Goal: Find specific page/section: Find specific page/section

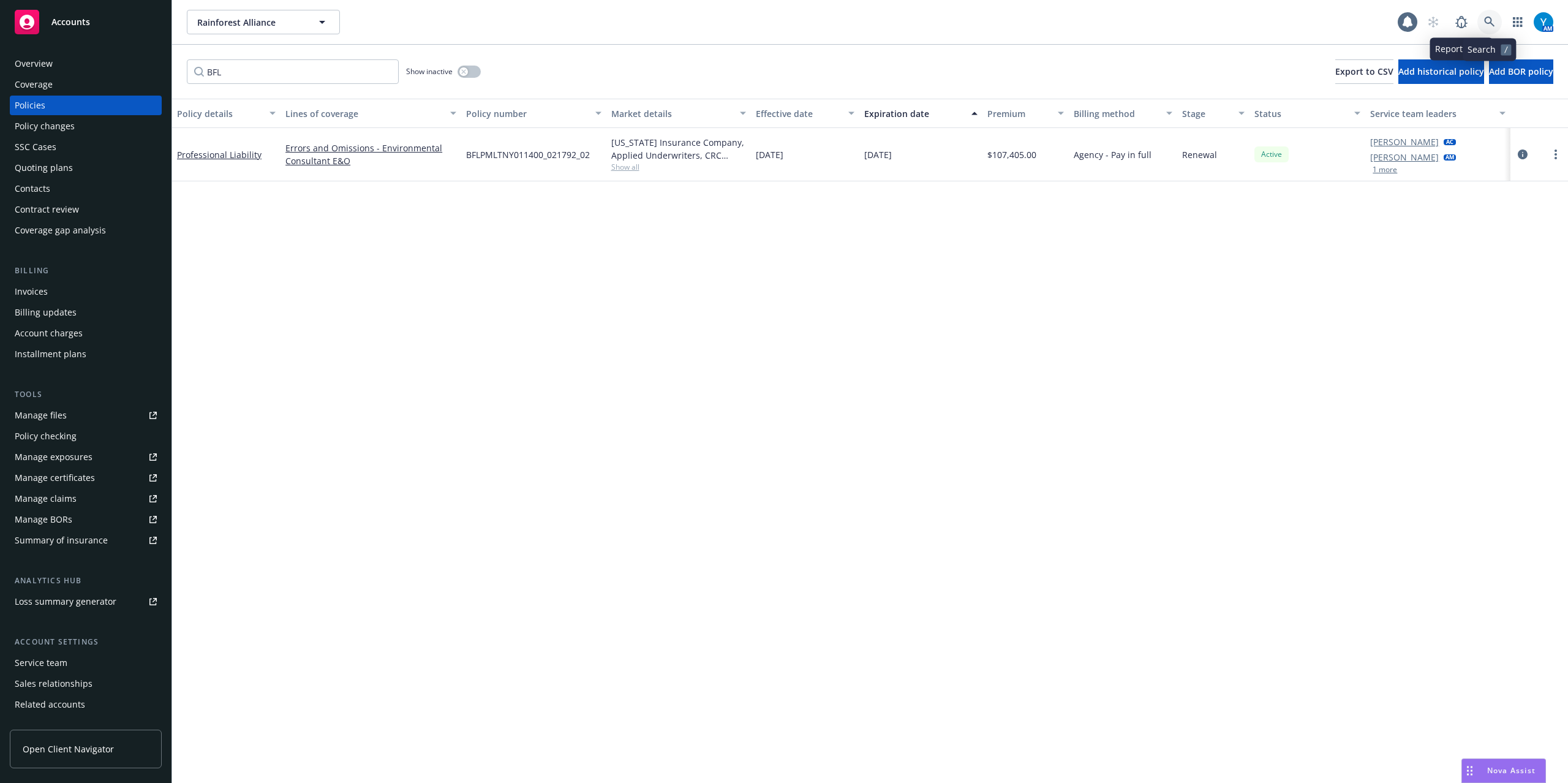
click at [1488, 18] on icon at bounding box center [1489, 22] width 11 height 11
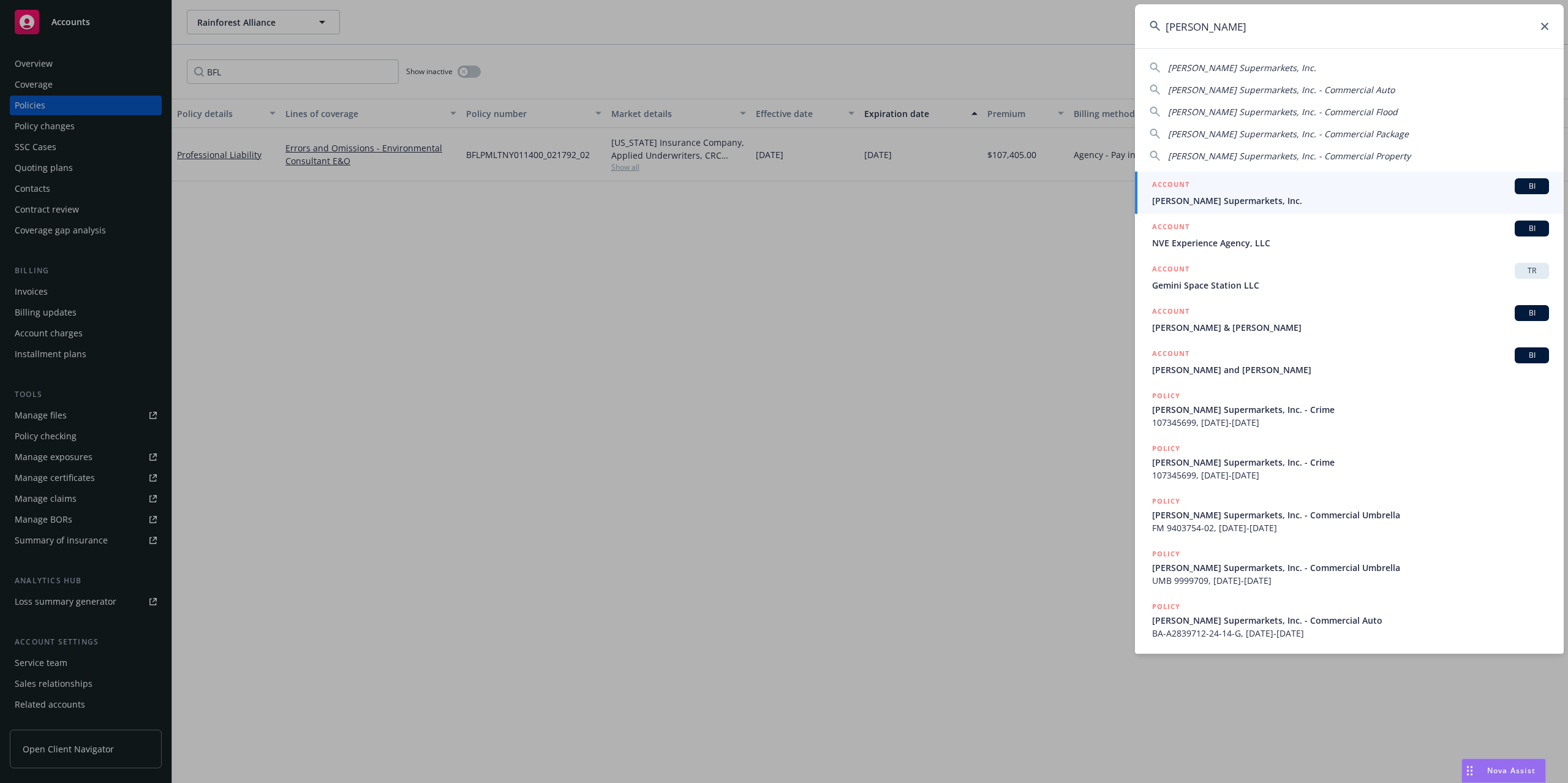
type input "[PERSON_NAME]"
click at [1260, 208] on link "ACCOUNT BI [PERSON_NAME] Supermarkets, Inc." at bounding box center [1349, 193] width 429 height 42
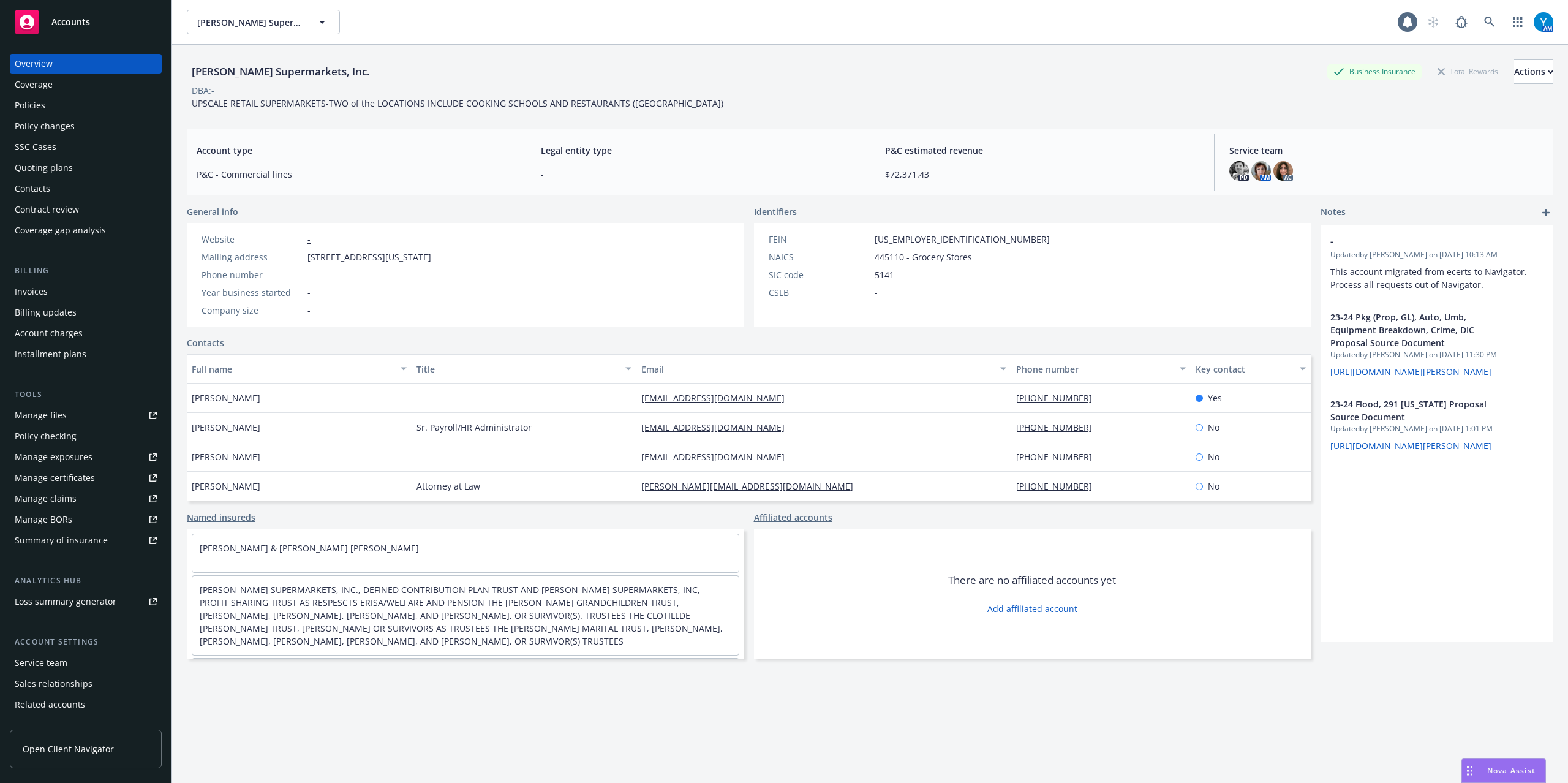
click at [75, 103] on div "Policies" at bounding box center [85, 105] width 142 height 20
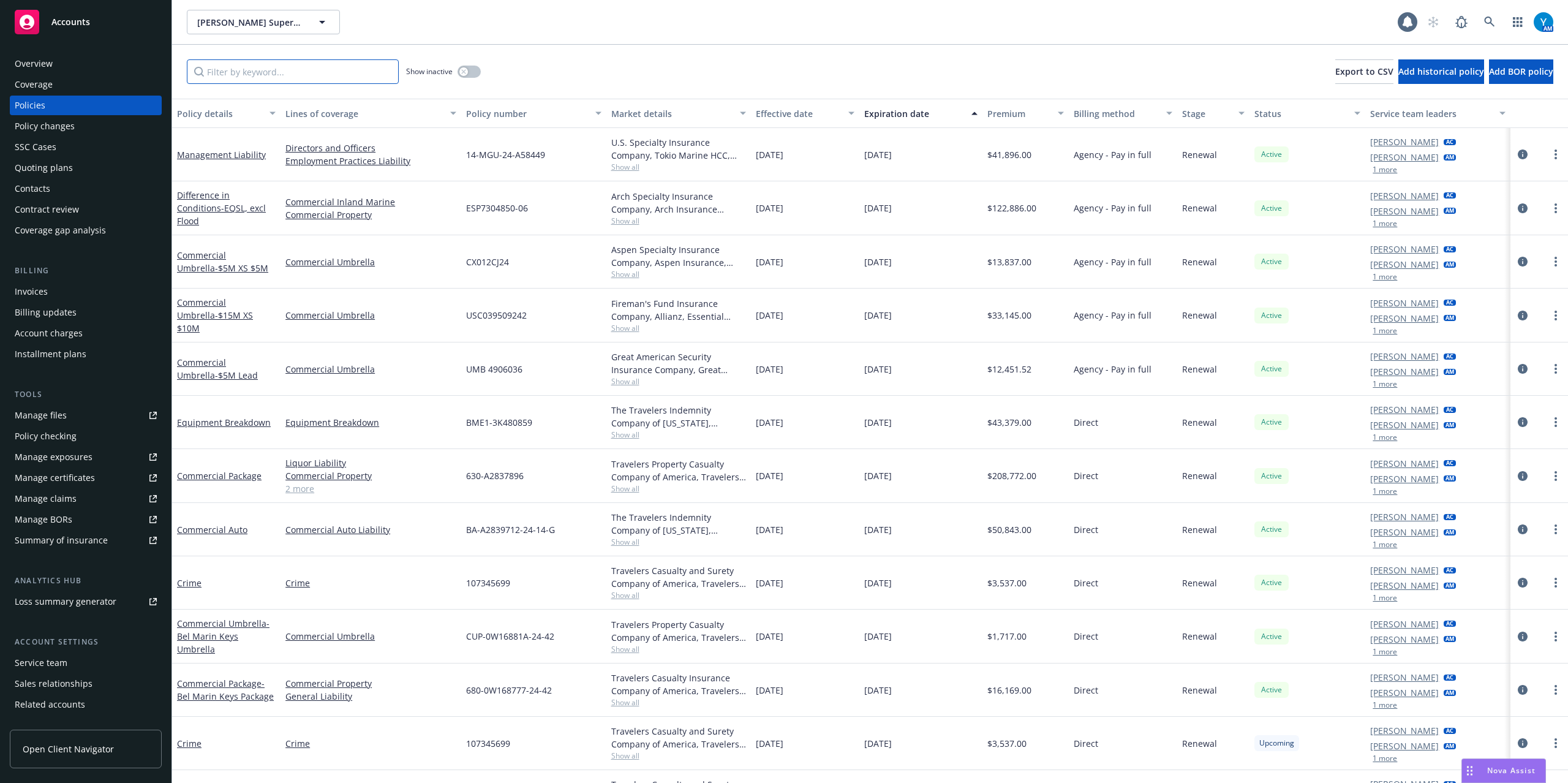
click at [309, 81] on input "Filter by keyword..." at bounding box center [293, 71] width 212 height 24
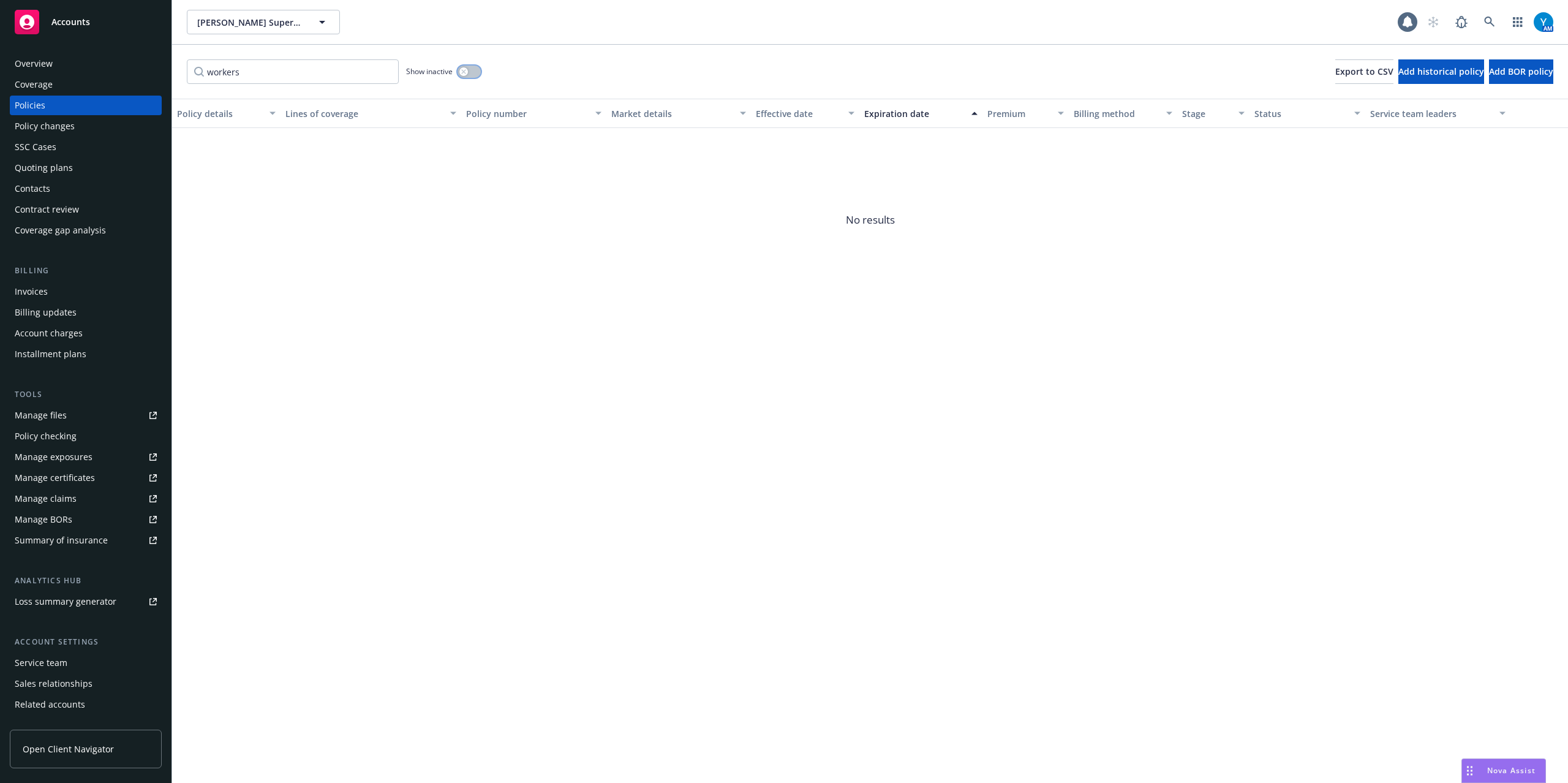
click at [476, 69] on button "button" at bounding box center [469, 72] width 23 height 12
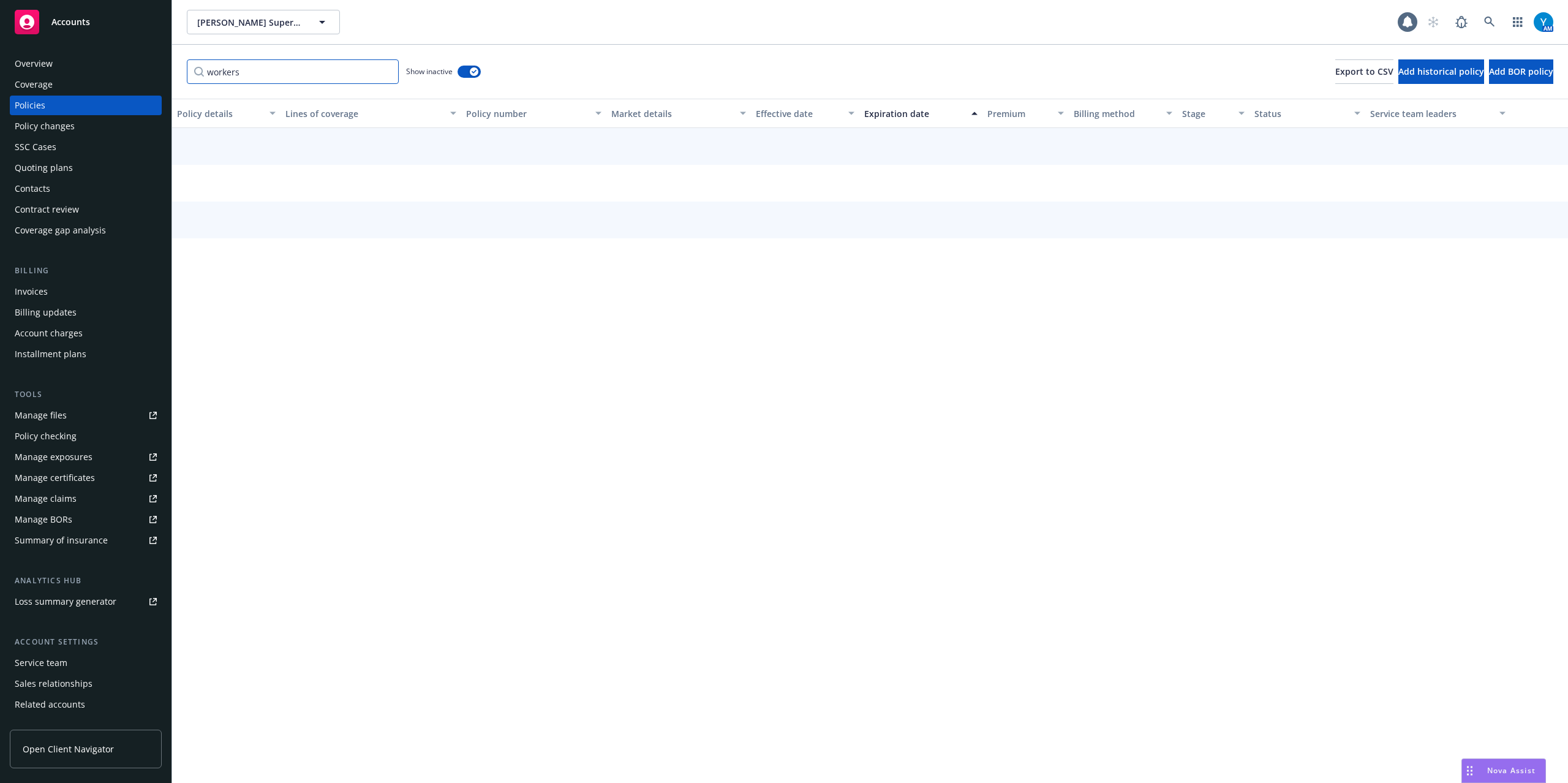
click at [266, 72] on input "workers" at bounding box center [293, 71] width 212 height 24
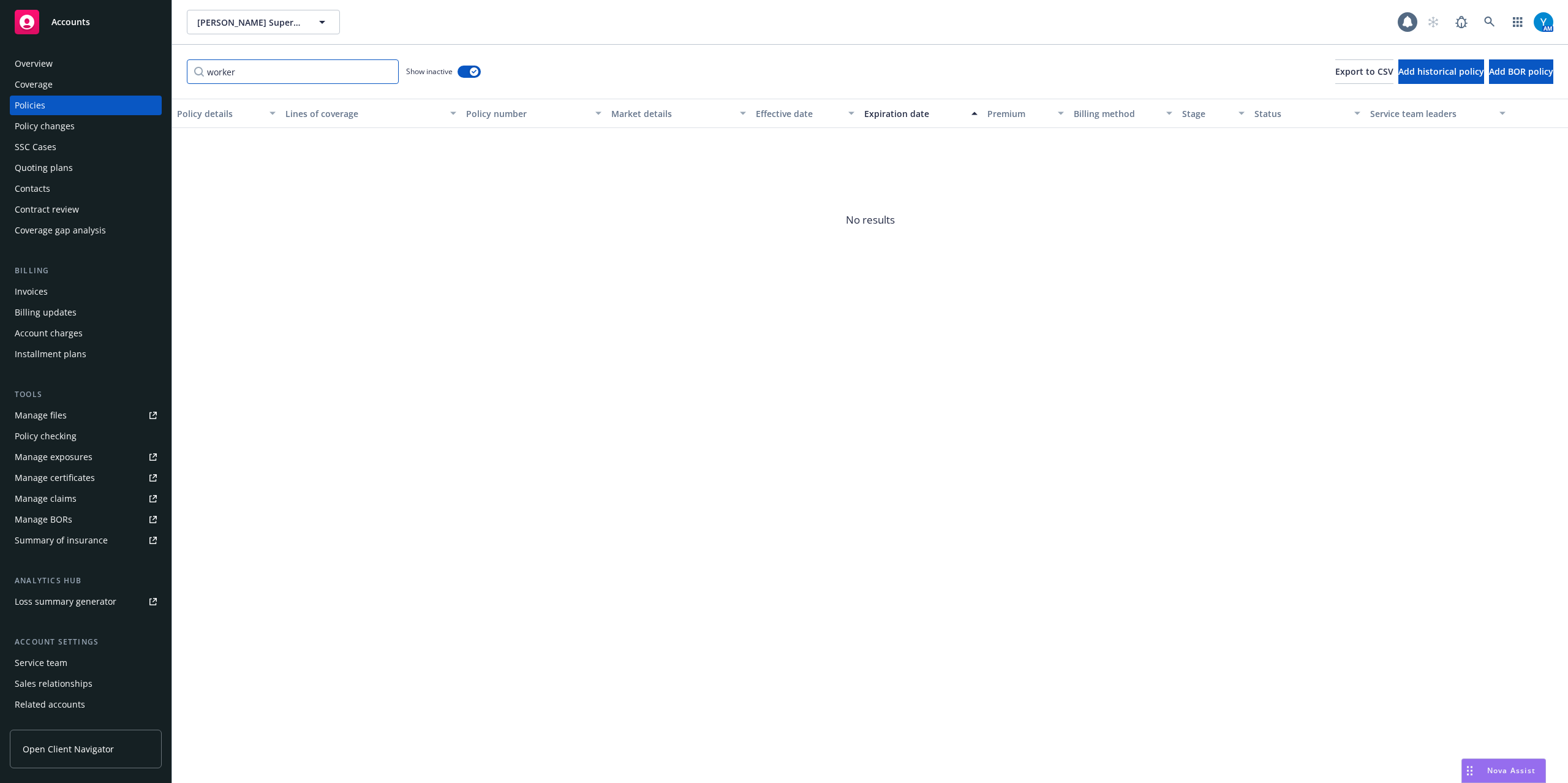
type input "worker"
click at [47, 415] on div "Manage files" at bounding box center [40, 415] width 52 height 20
